Goal: Task Accomplishment & Management: Manage account settings

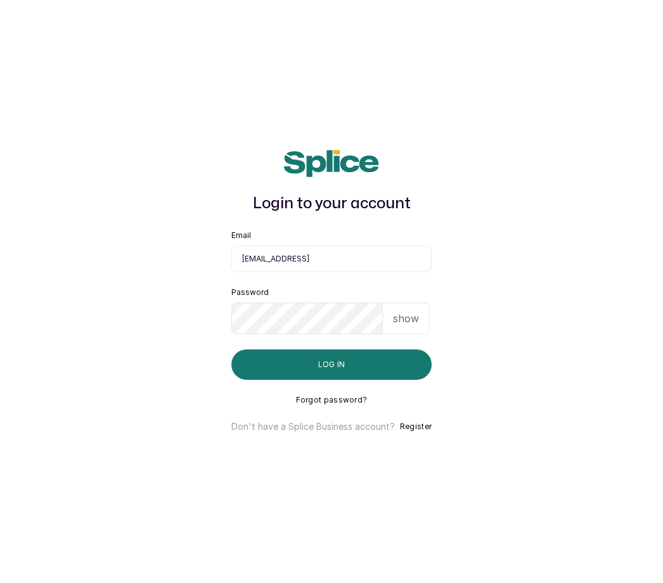
scroll to position [42, 0]
click at [410, 311] on p "show" at bounding box center [406, 318] width 26 height 15
click at [372, 350] on button "Log in" at bounding box center [331, 365] width 200 height 30
click at [351, 350] on button "Log in" at bounding box center [331, 365] width 200 height 30
click at [416, 311] on p "hide" at bounding box center [407, 318] width 20 height 15
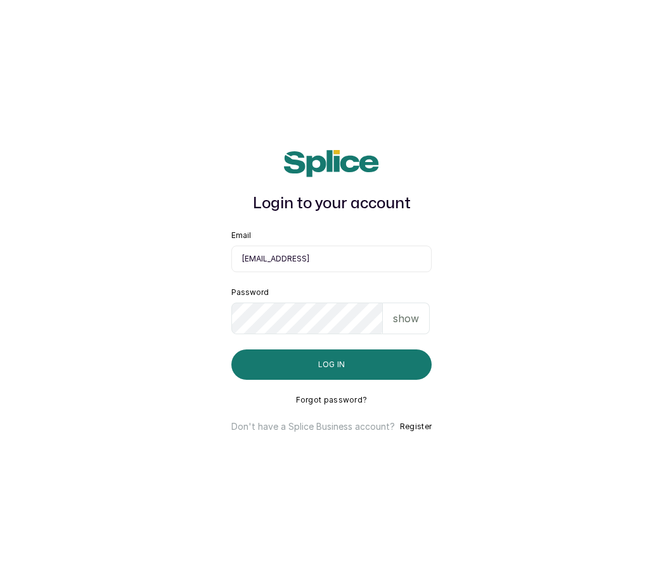
click at [356, 350] on button "Log in" at bounding box center [331, 365] width 200 height 30
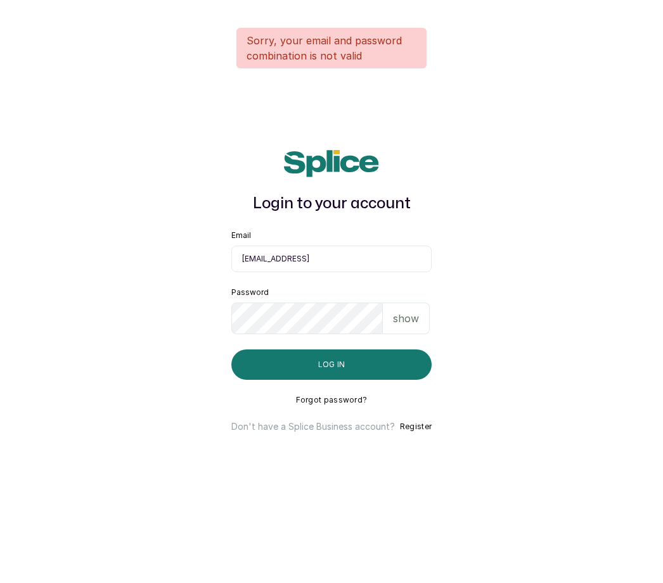
click at [389, 246] on input "[EMAIL_ADDRESS]" at bounding box center [331, 259] width 200 height 27
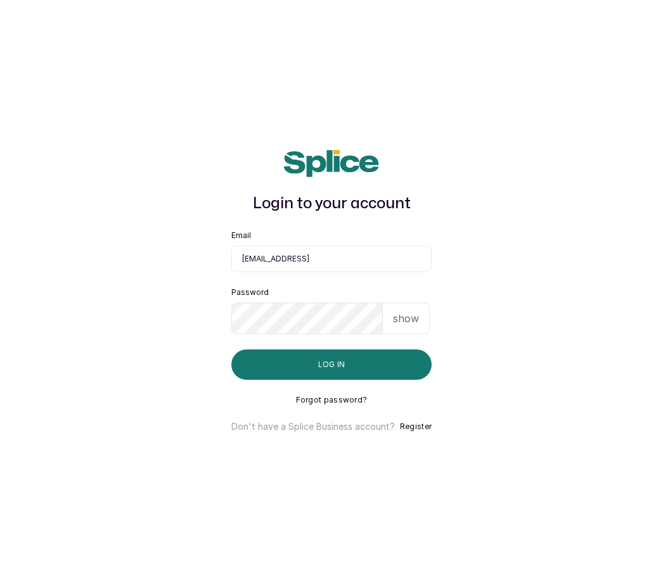
click at [379, 246] on input "[EMAIL_ADDRESS]" at bounding box center [331, 259] width 200 height 27
click at [346, 246] on input "[EMAIL_ADDRESS][DOMAIN_NAME]" at bounding box center [331, 259] width 200 height 27
click at [343, 246] on input "[EMAIL_ADDRESS][DOMAIN_NAME]" at bounding box center [331, 259] width 200 height 27
click at [422, 303] on div "show" at bounding box center [406, 319] width 47 height 32
click at [345, 246] on input "[EMAIL_ADDRESS][DOMAIN_NAME]" at bounding box center [331, 259] width 200 height 27
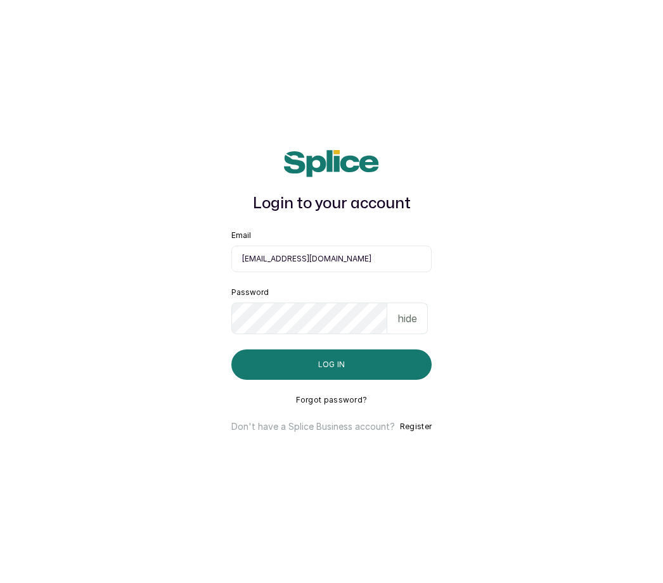
click at [357, 246] on input "[EMAIL_ADDRESS][DOMAIN_NAME]" at bounding box center [331, 259] width 200 height 27
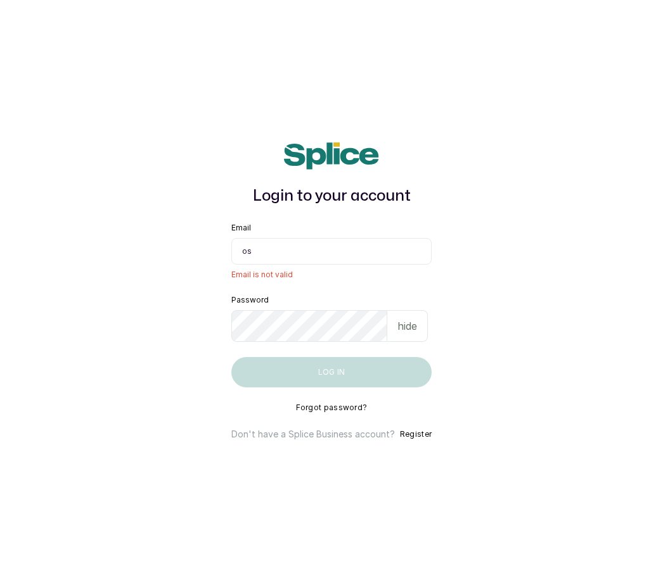
type input "o"
click at [289, 238] on input "Email" at bounding box center [331, 251] width 200 height 27
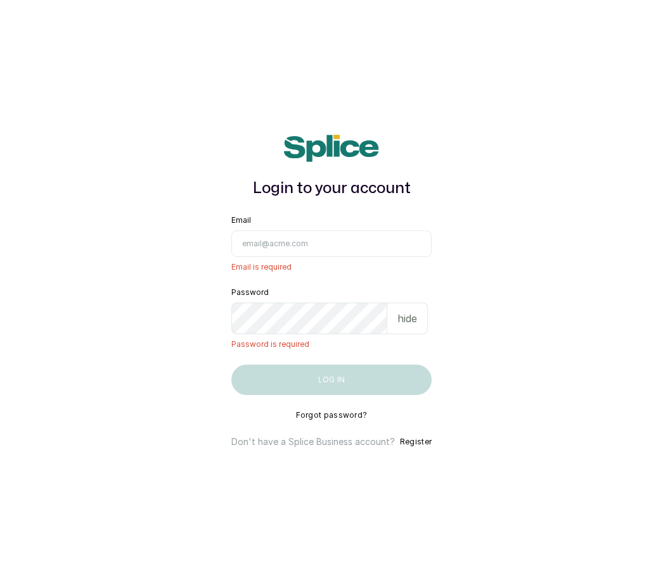
click at [277, 231] on input "Email" at bounding box center [331, 244] width 200 height 27
